Goal: Task Accomplishment & Management: Use online tool/utility

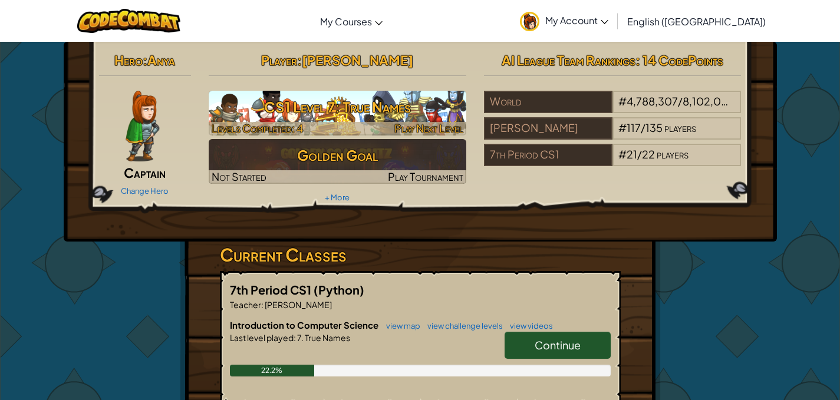
click at [351, 92] on img at bounding box center [338, 113] width 258 height 45
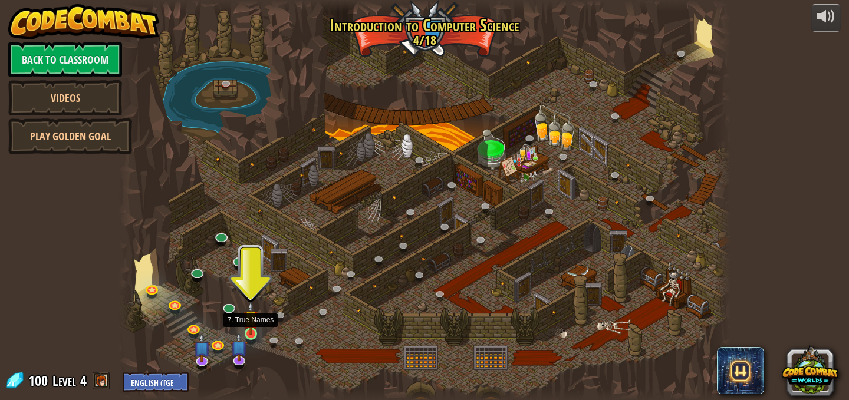
click at [251, 328] on img at bounding box center [250, 318] width 15 height 34
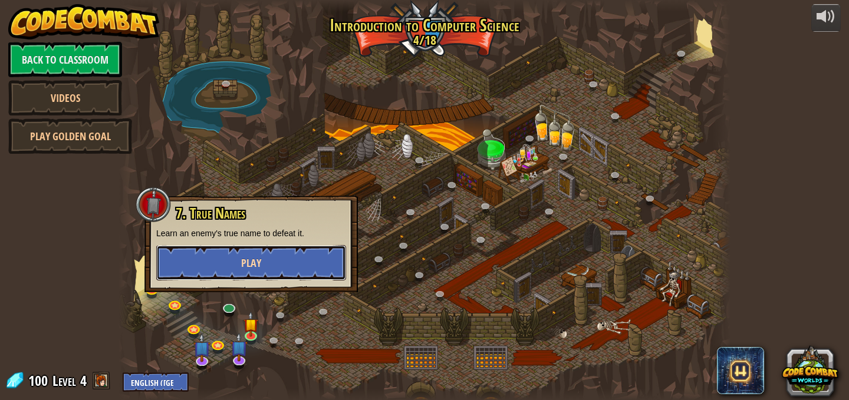
click at [296, 263] on button "Play" at bounding box center [251, 262] width 190 height 35
